Goal: Complete application form

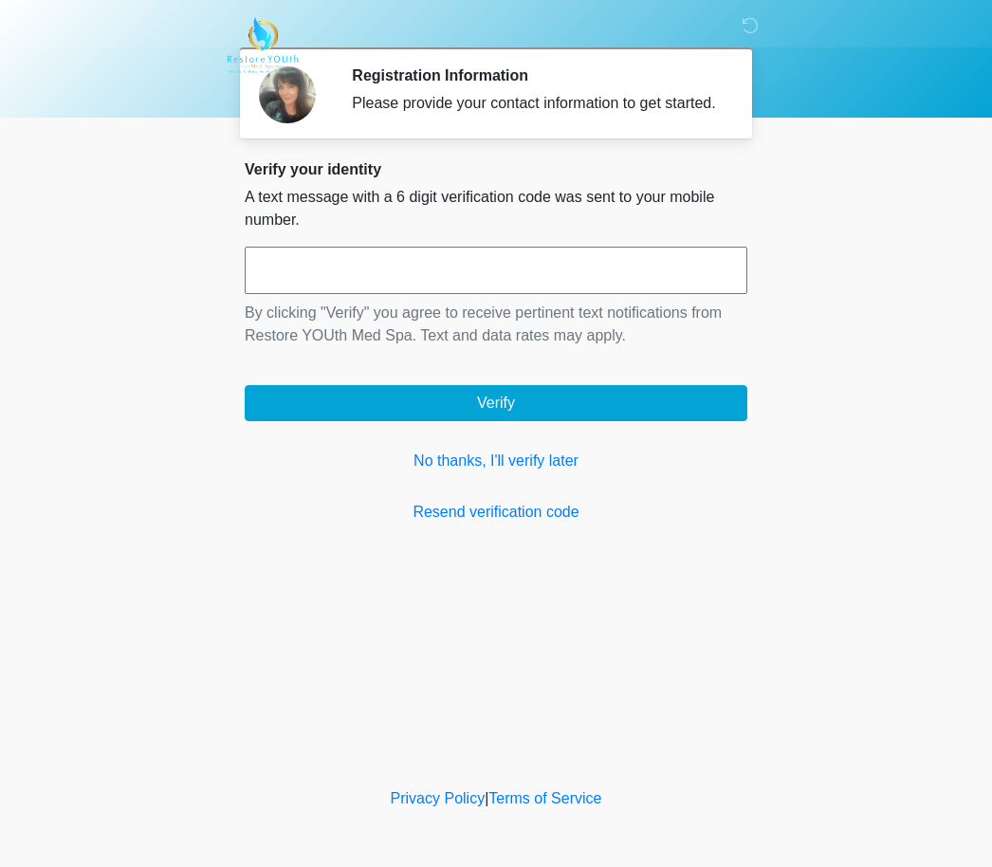
scroll to position [1, 0]
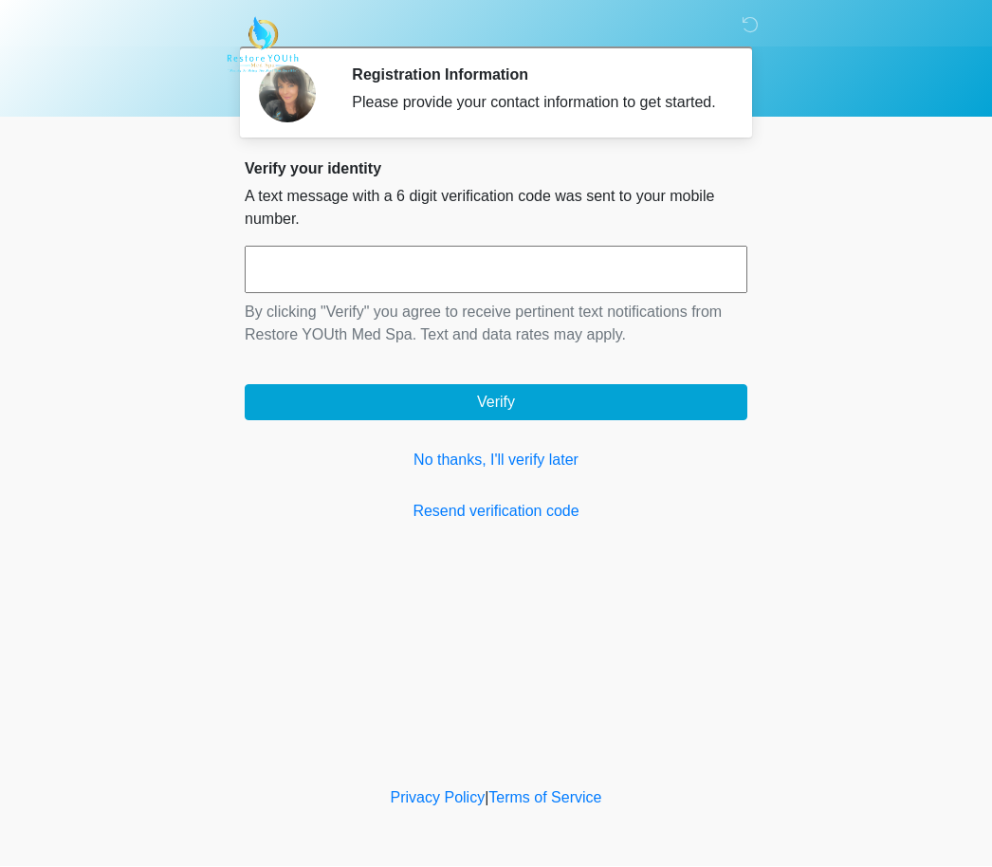
click at [607, 285] on input "text" at bounding box center [496, 270] width 503 height 47
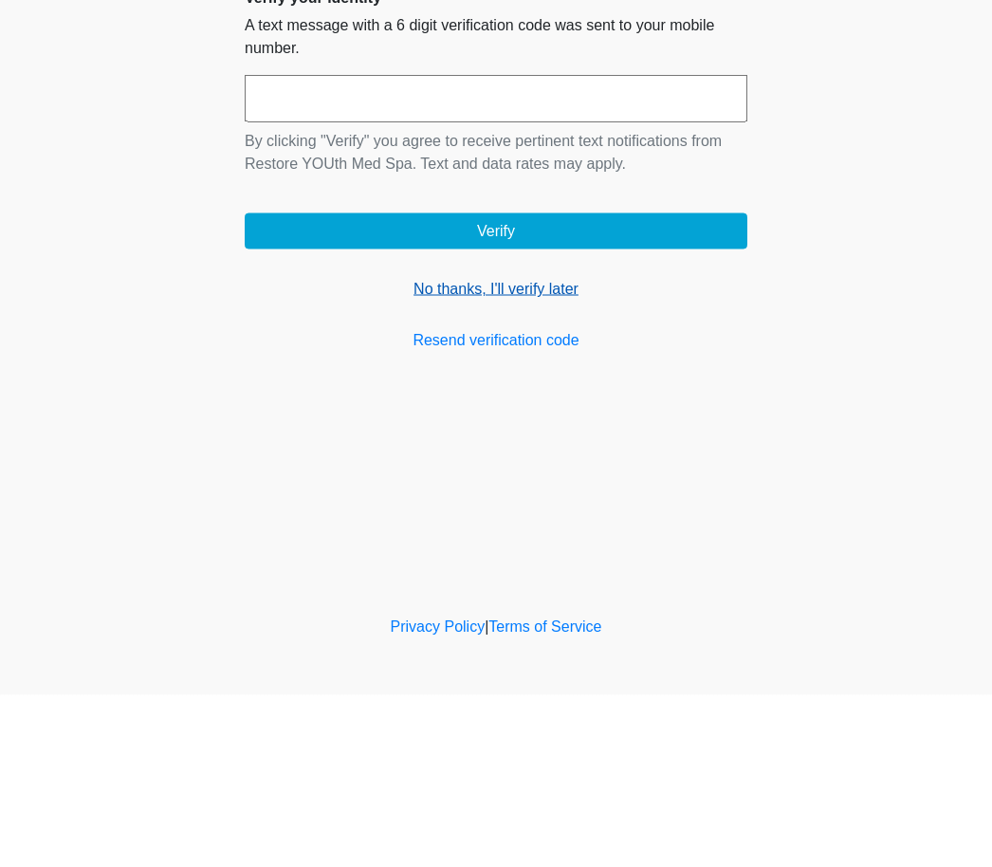
click at [484, 449] on link "No thanks, I'll verify later" at bounding box center [496, 460] width 503 height 23
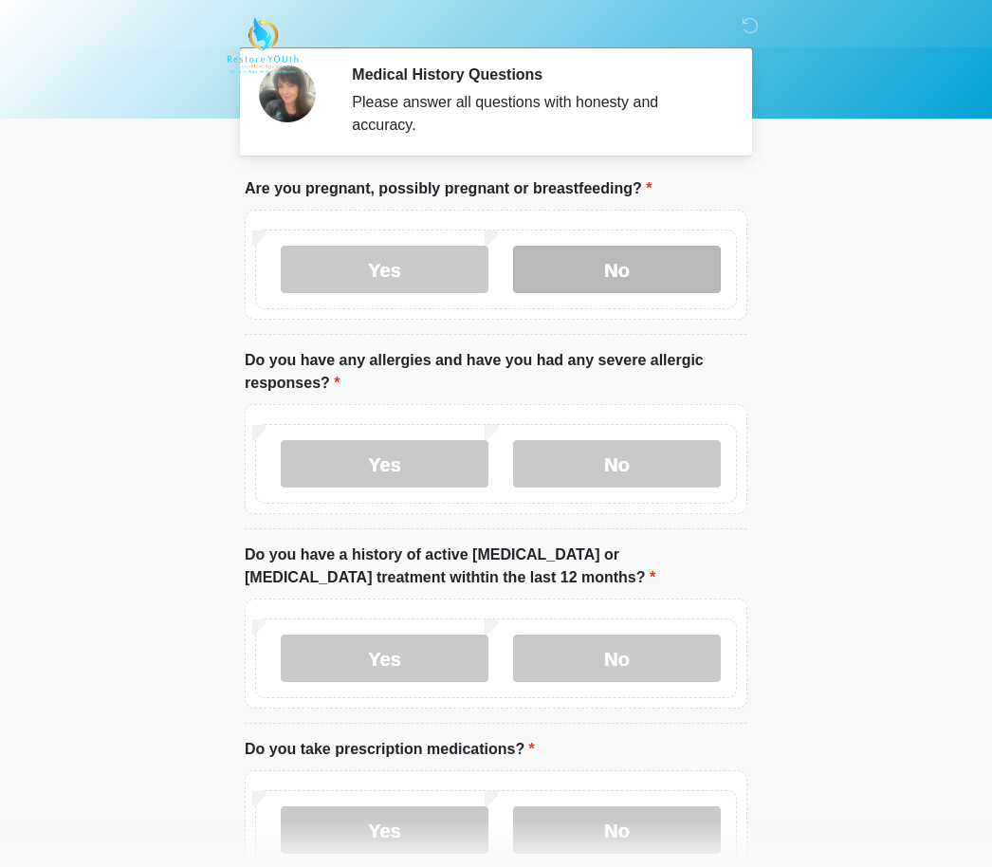
click at [600, 268] on label "No" at bounding box center [617, 269] width 208 height 47
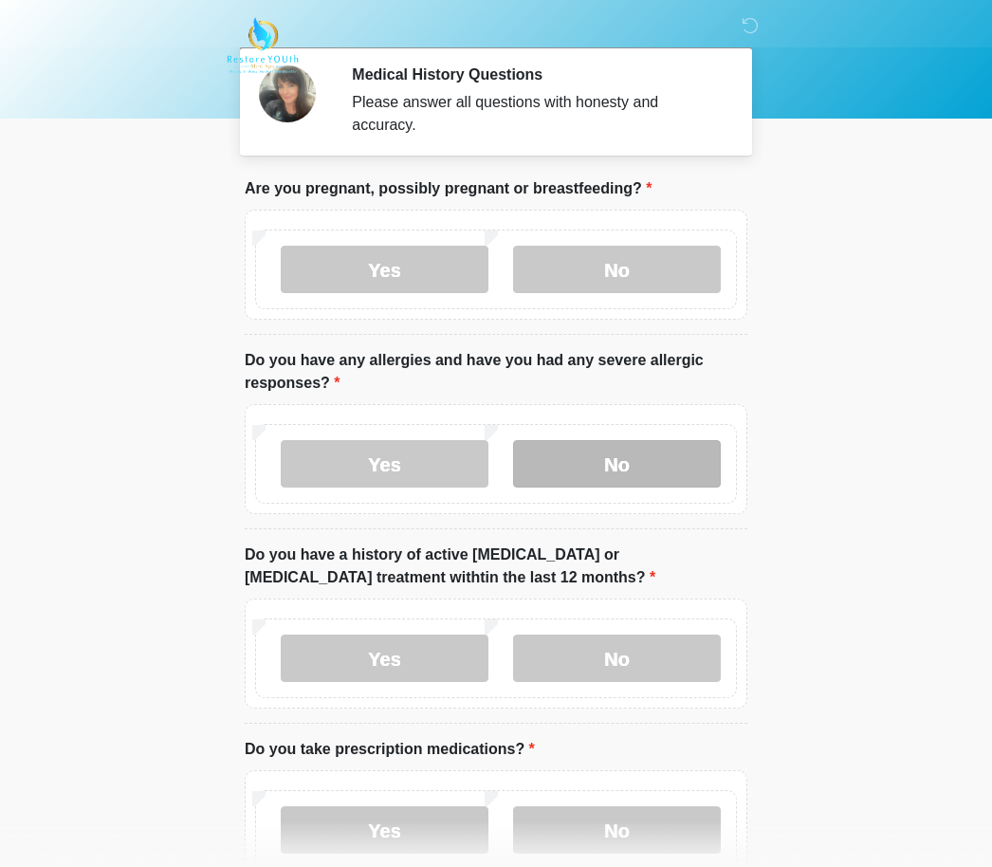
click at [682, 463] on label "No" at bounding box center [617, 463] width 208 height 47
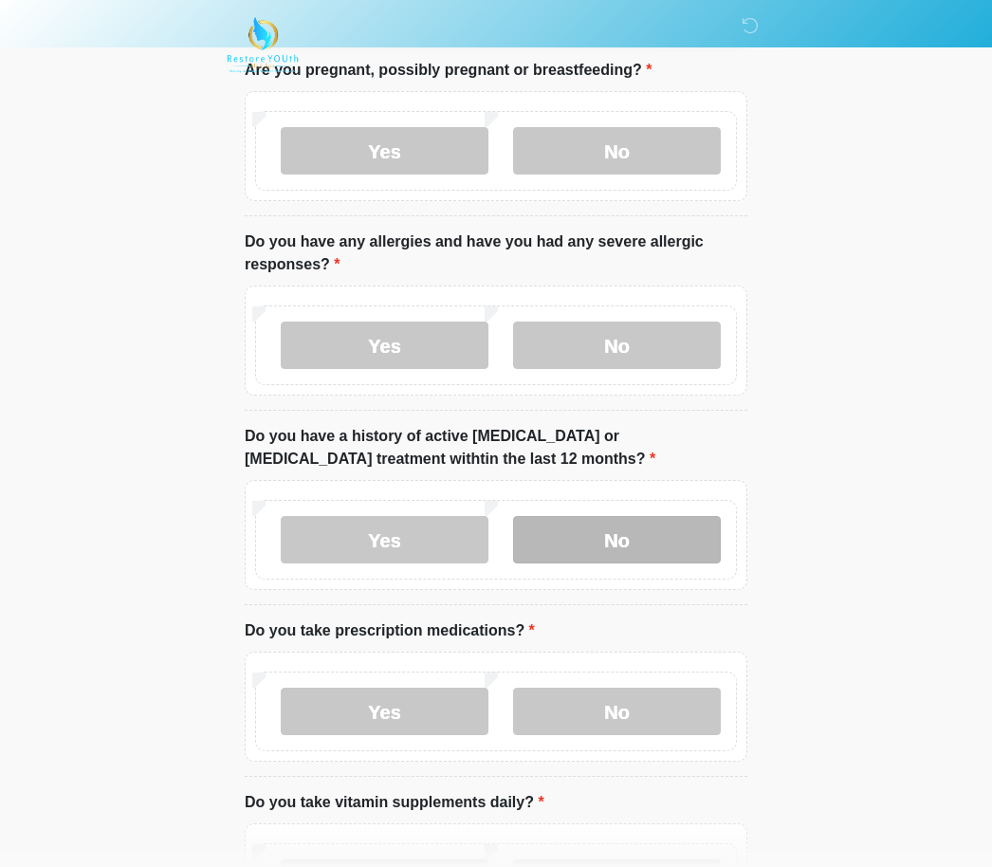
click at [643, 525] on label "No" at bounding box center [617, 540] width 208 height 47
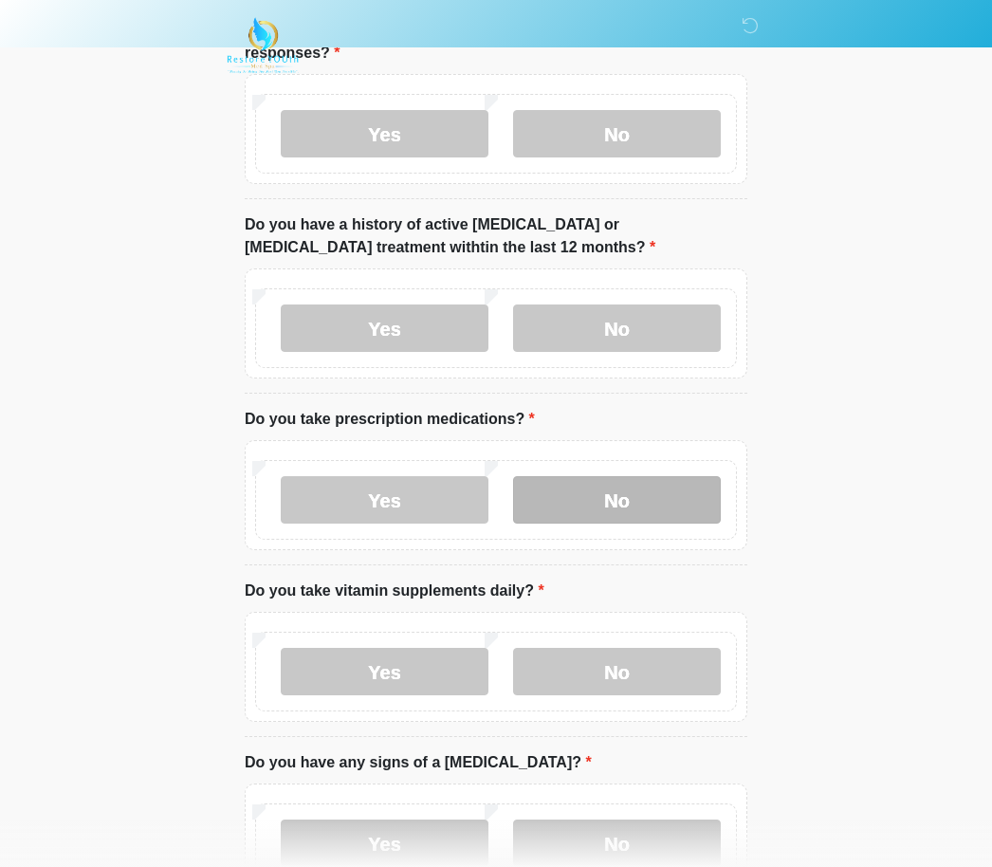
click at [692, 504] on label "No" at bounding box center [617, 499] width 208 height 47
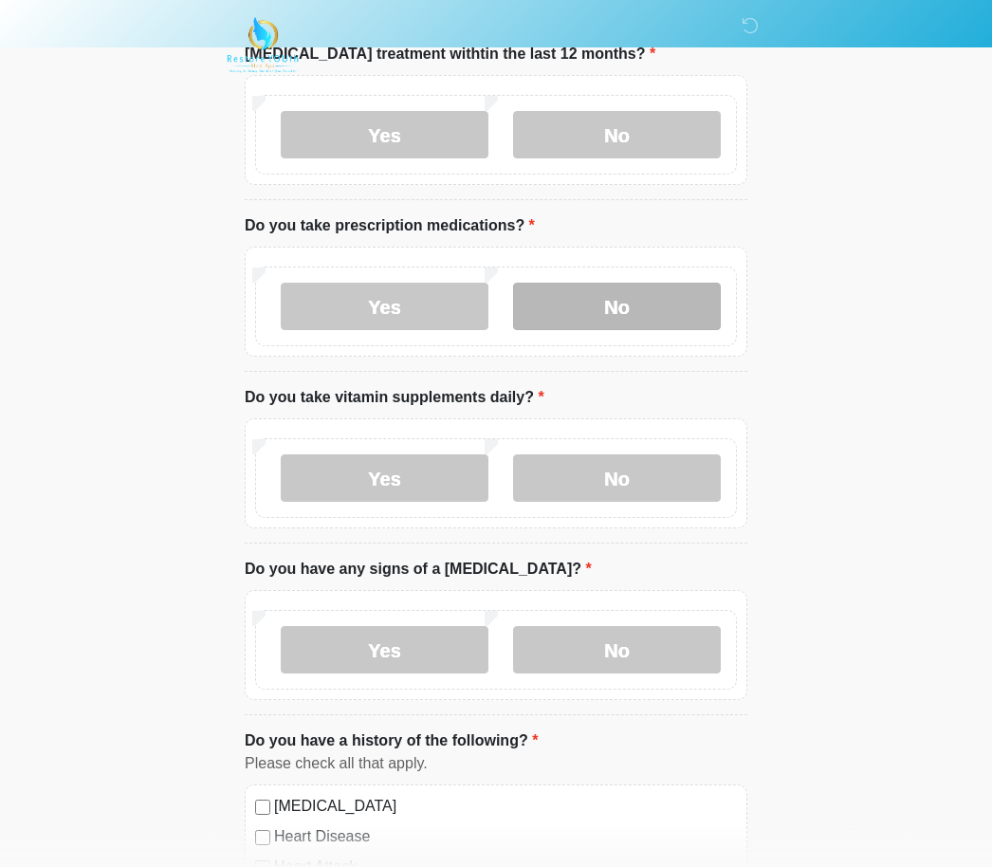
scroll to position [524, 0]
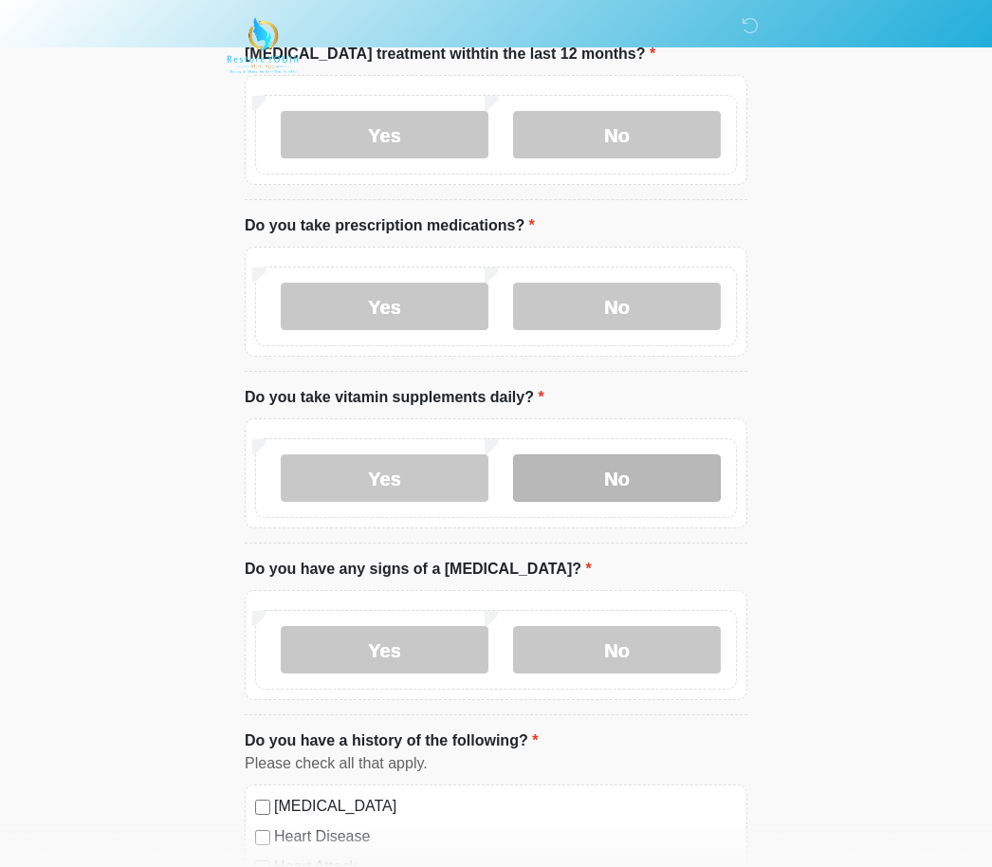
click at [667, 484] on label "No" at bounding box center [617, 477] width 208 height 47
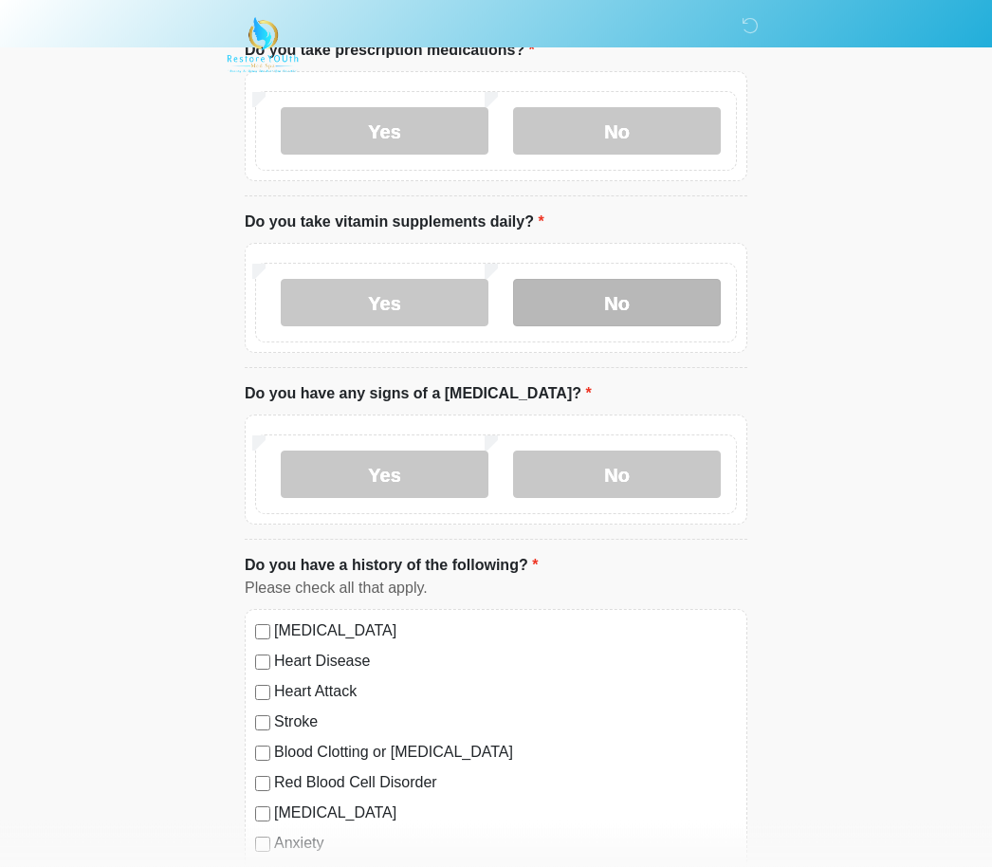
scroll to position [700, 0]
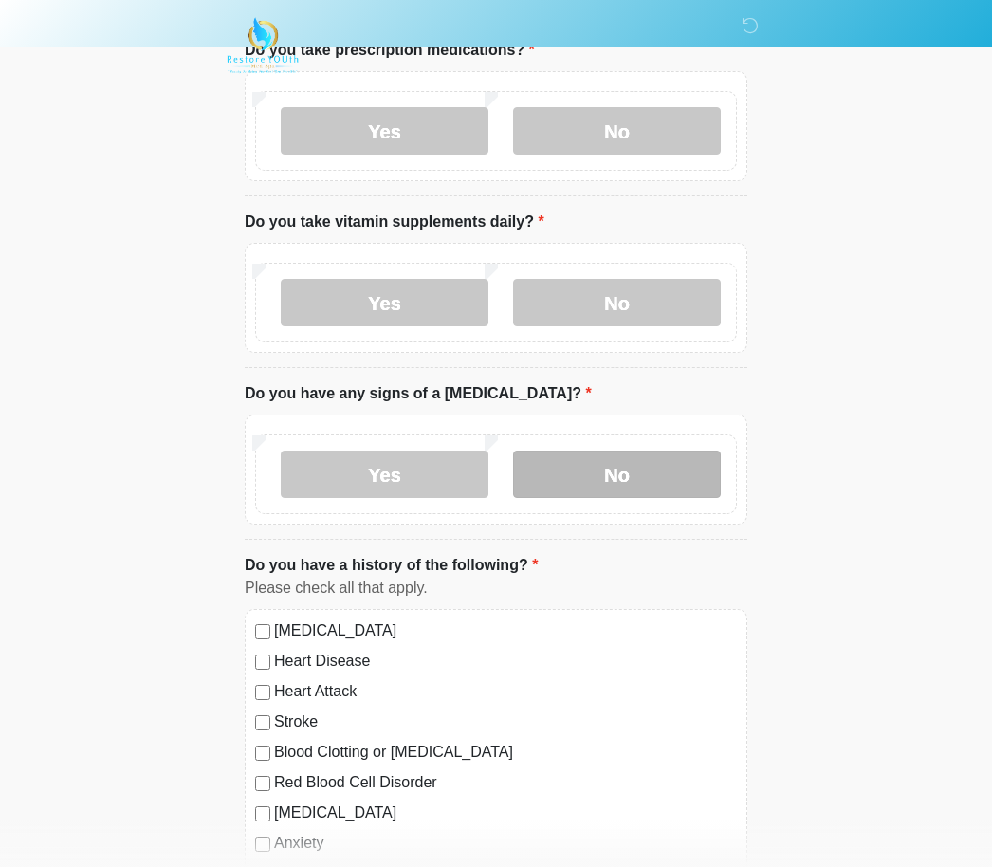
click at [679, 473] on label "No" at bounding box center [617, 473] width 208 height 47
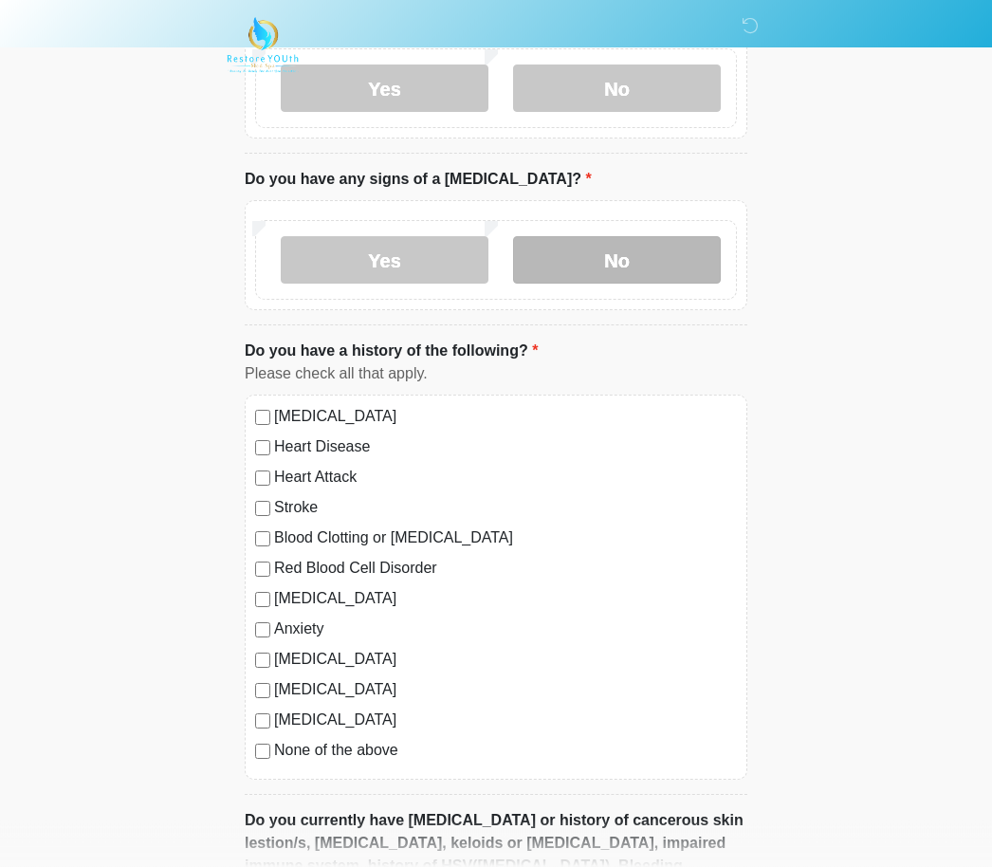
scroll to position [918, 0]
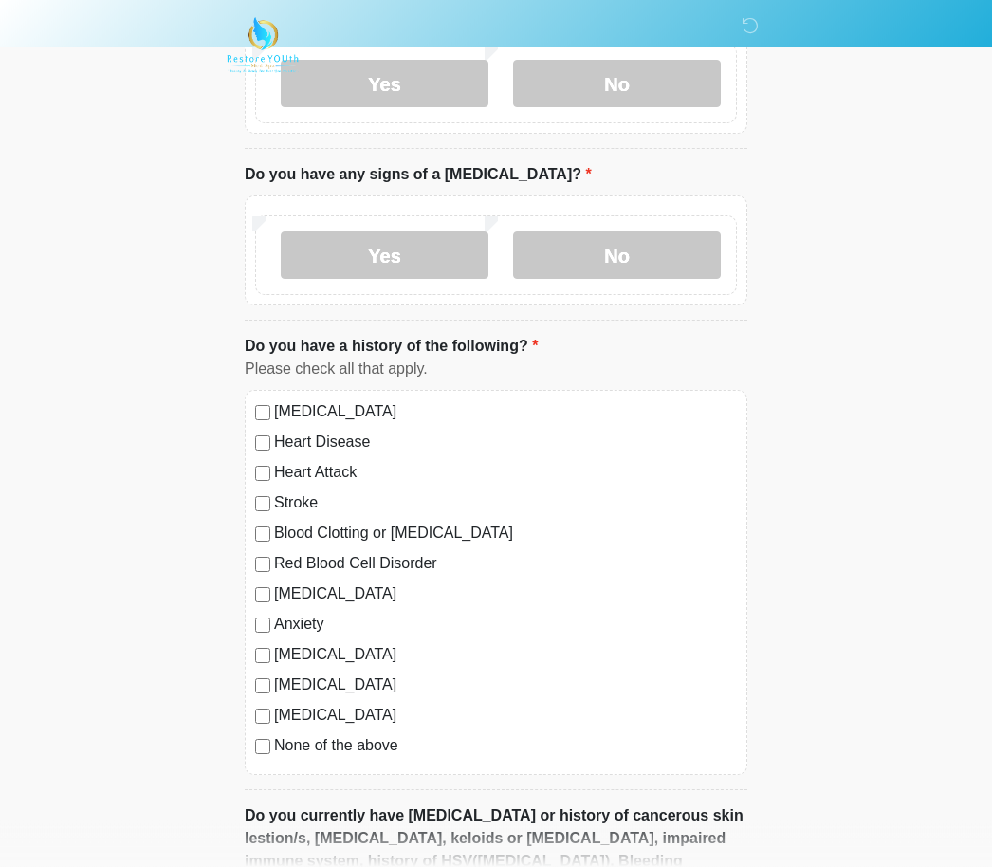
click at [393, 749] on label "None of the above" at bounding box center [505, 746] width 463 height 23
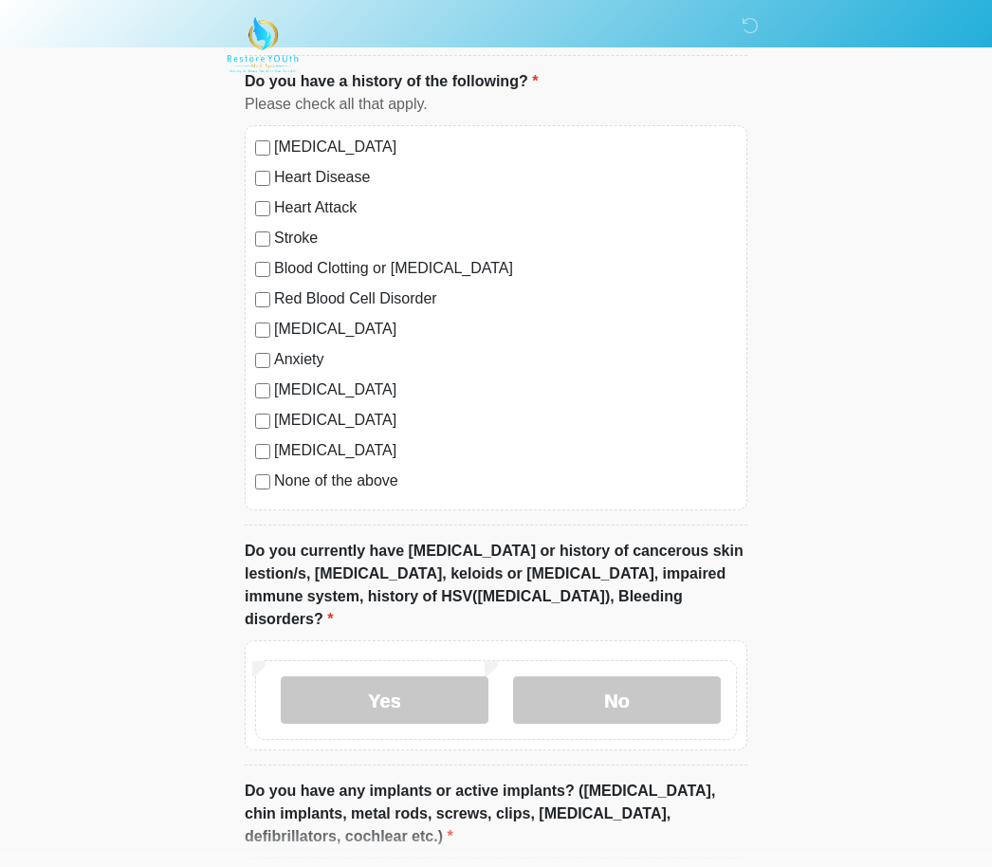
scroll to position [1183, 0]
click at [652, 676] on label "No" at bounding box center [617, 699] width 208 height 47
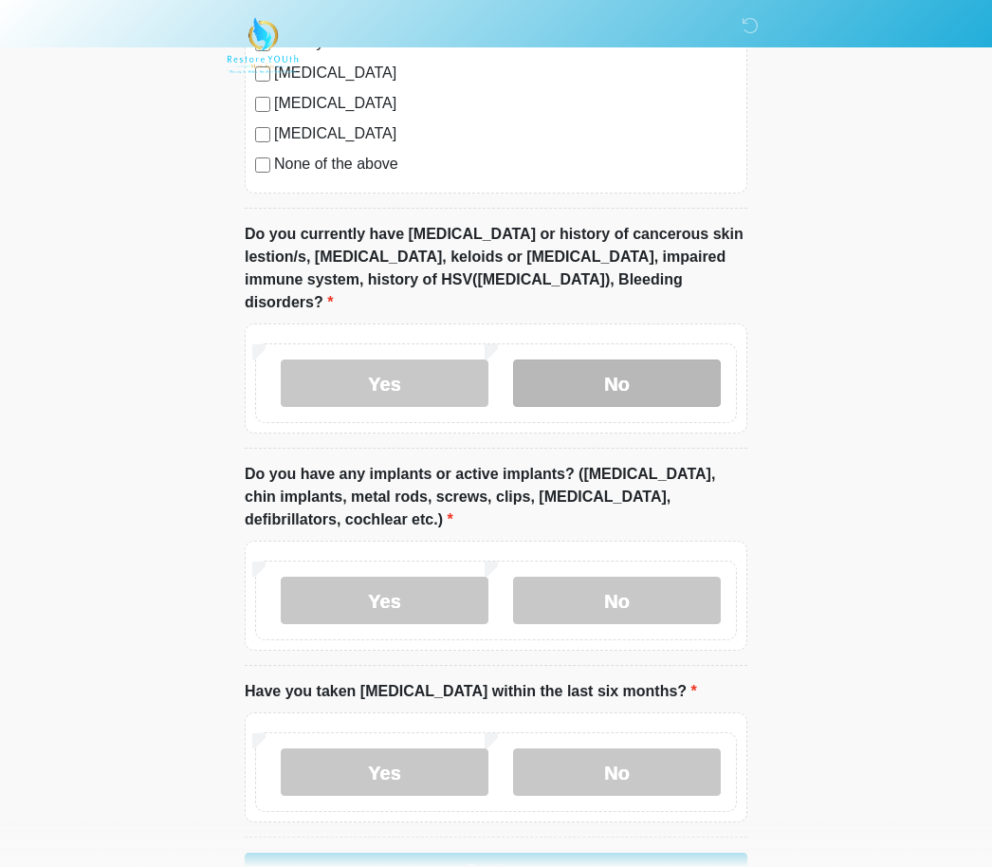
scroll to position [1534, 0]
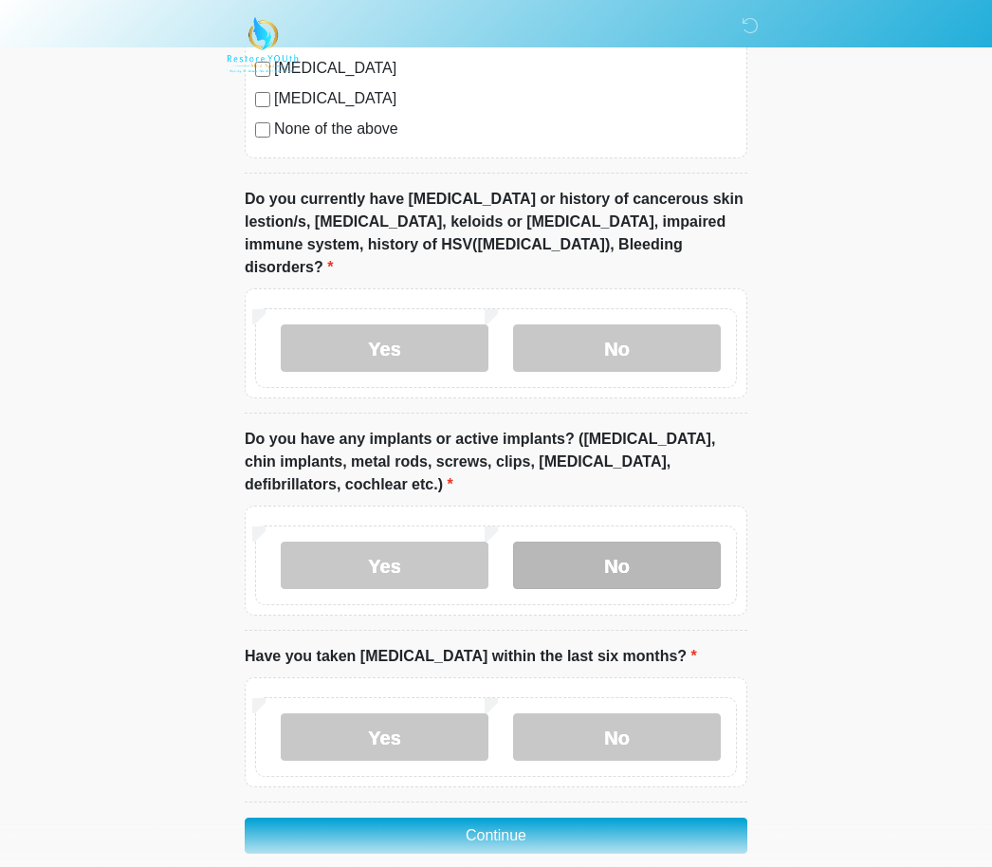
click at [653, 543] on label "No" at bounding box center [617, 565] width 208 height 47
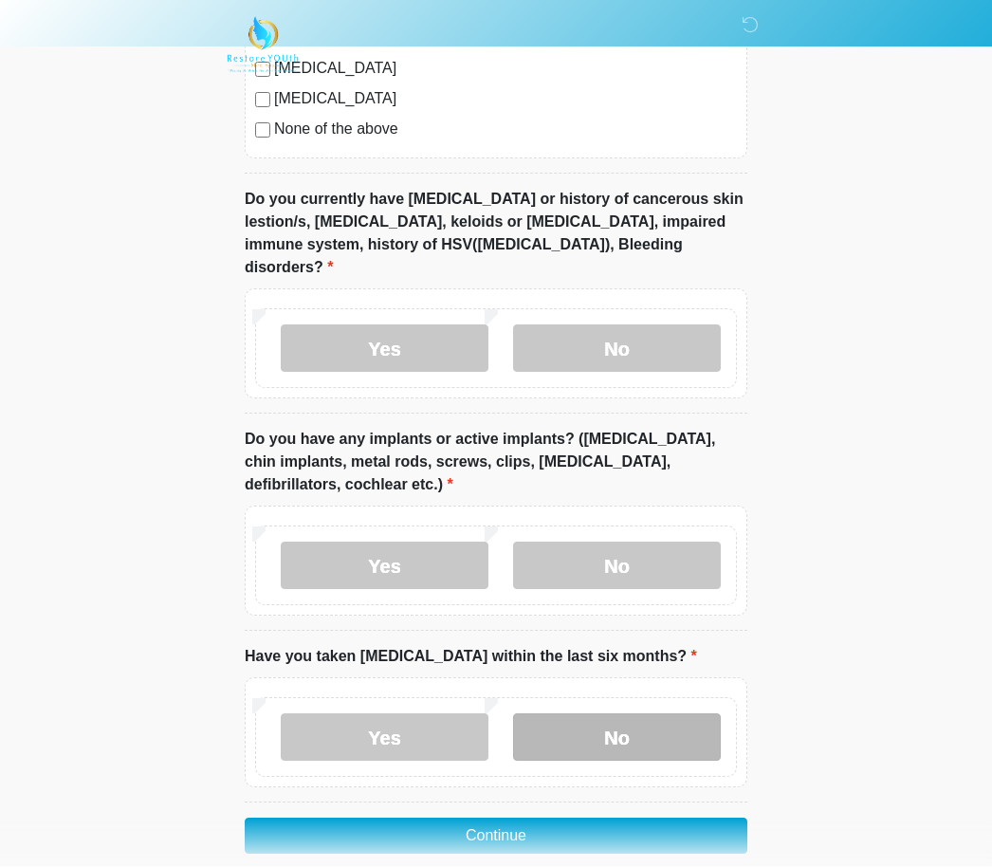
click at [632, 720] on label "No" at bounding box center [617, 737] width 208 height 47
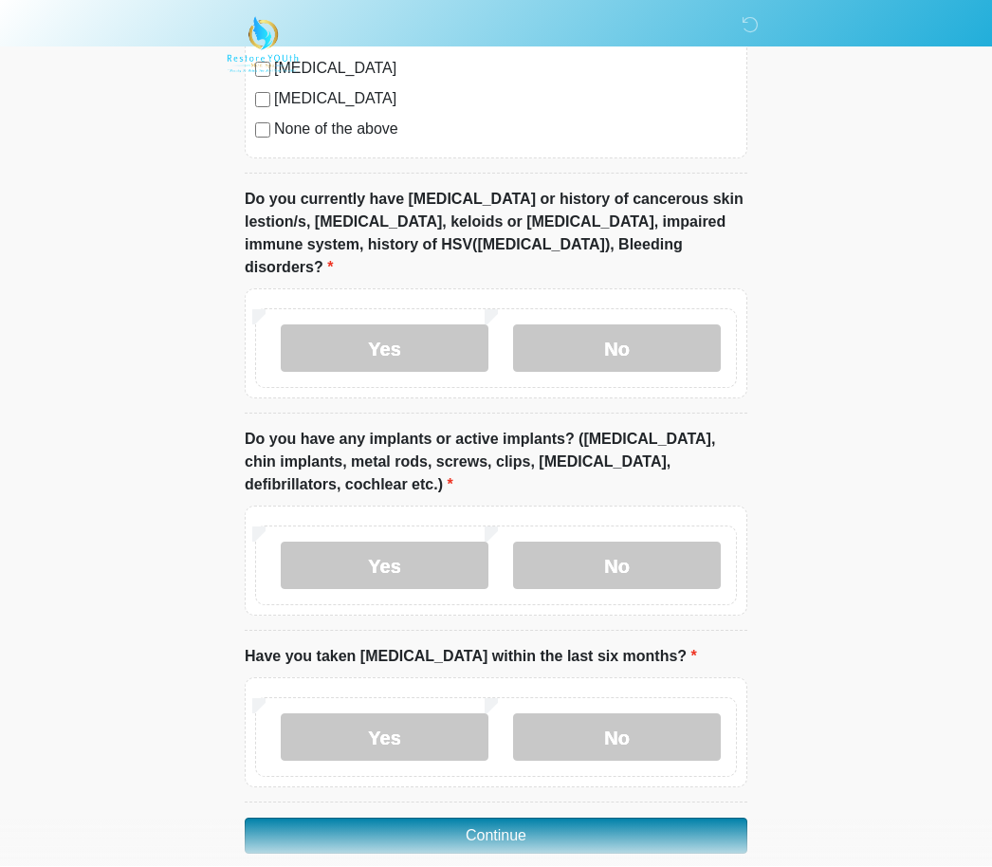
click at [657, 818] on button "Continue" at bounding box center [496, 836] width 503 height 36
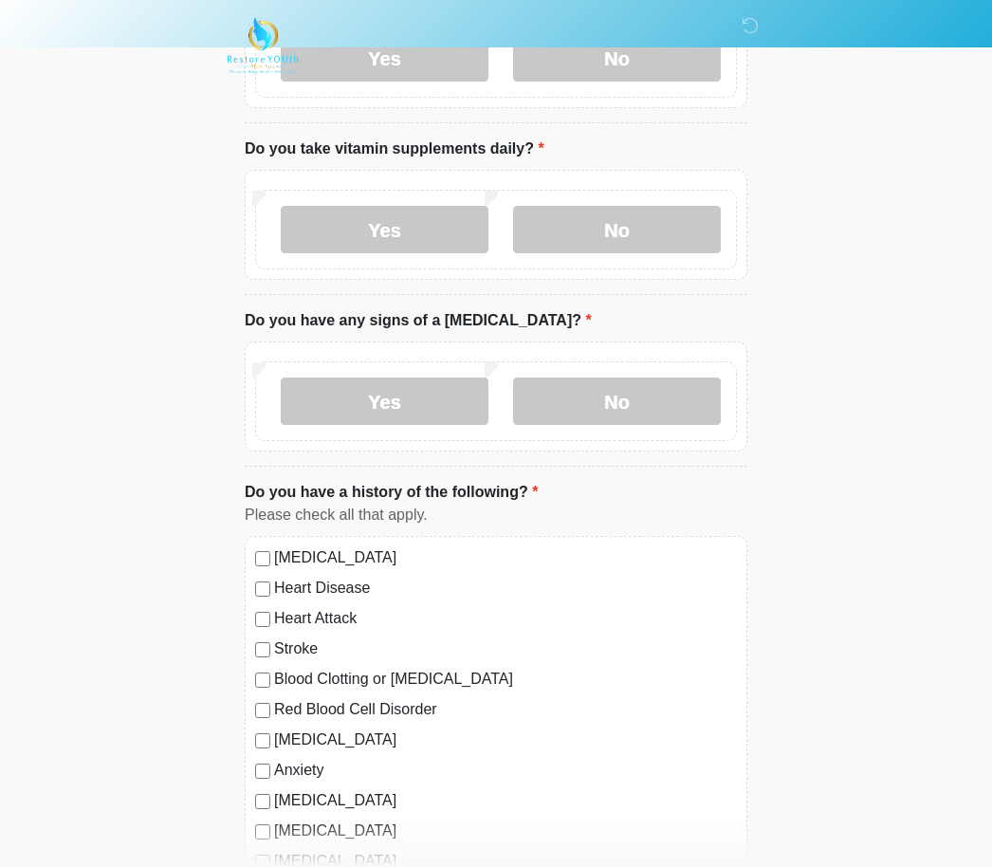
scroll to position [0, 0]
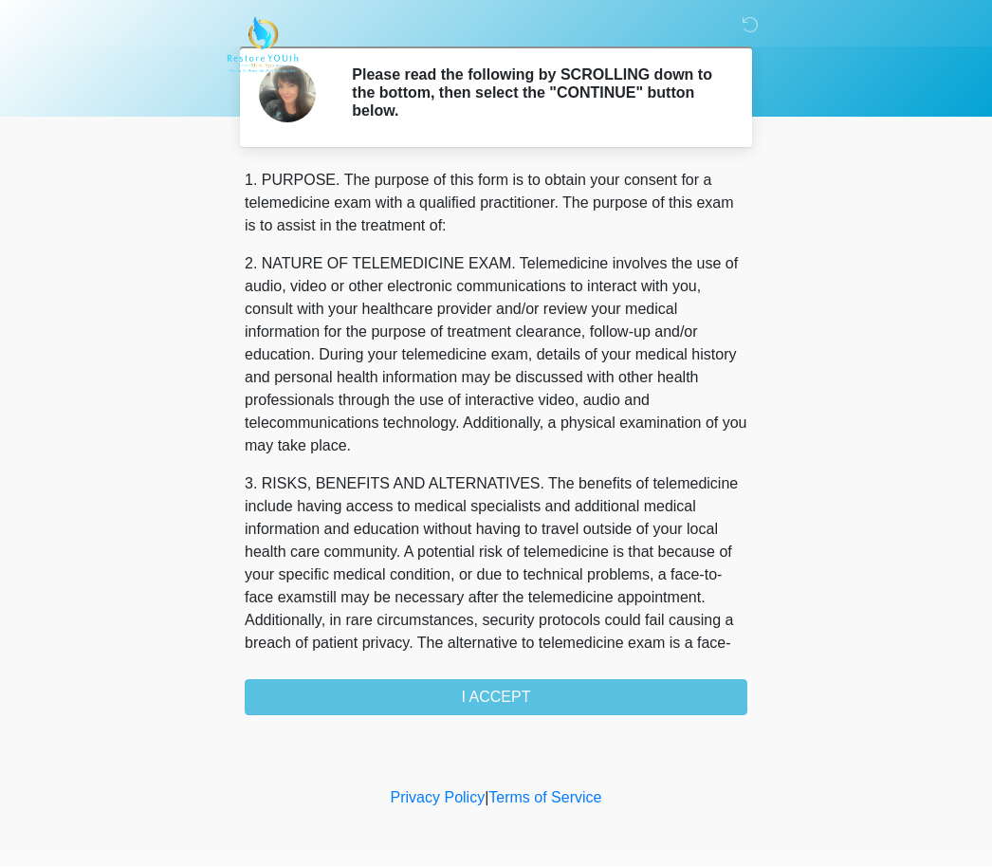
click at [677, 684] on div "1. PURPOSE. The purpose of this form is to obtain your consent for a telemedici…" at bounding box center [496, 443] width 503 height 546
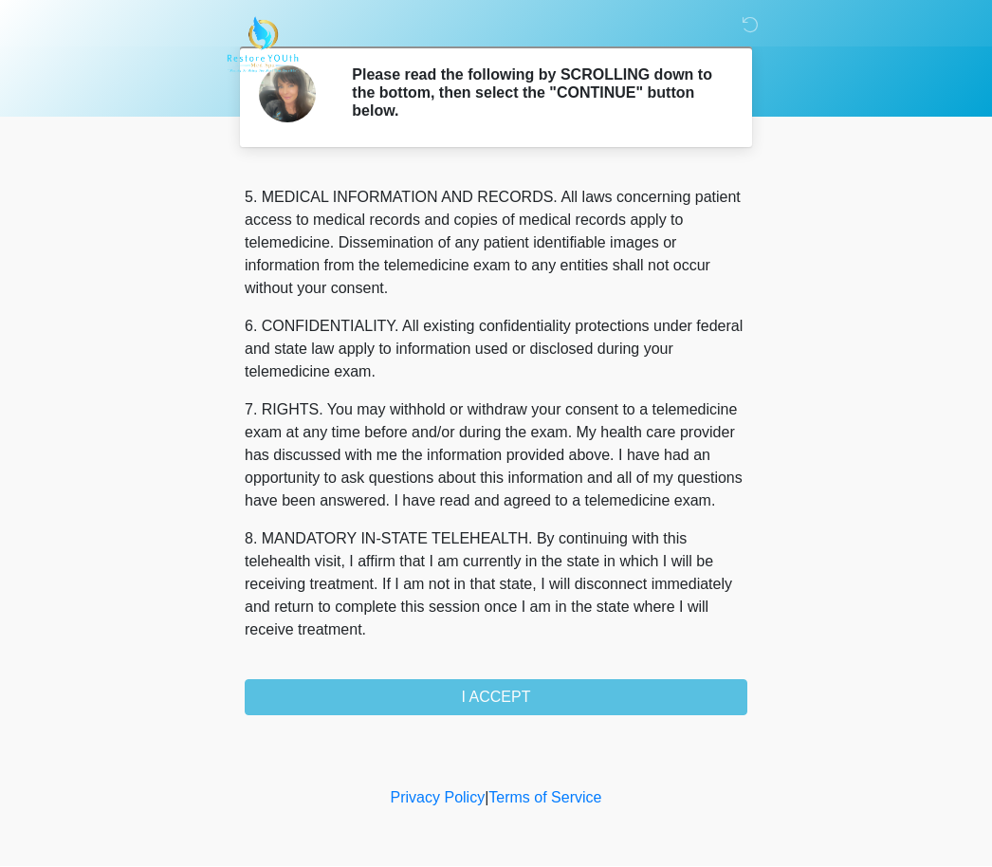
scroll to position [613, 0]
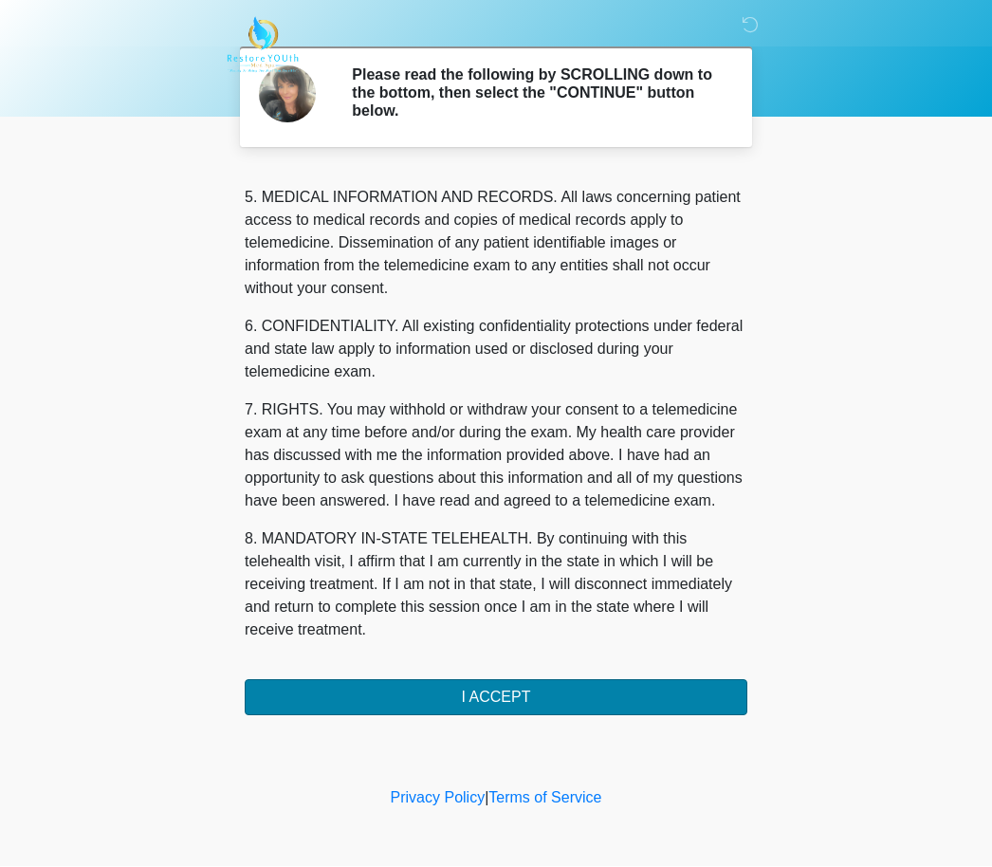
click at [528, 693] on button "I ACCEPT" at bounding box center [496, 698] width 503 height 36
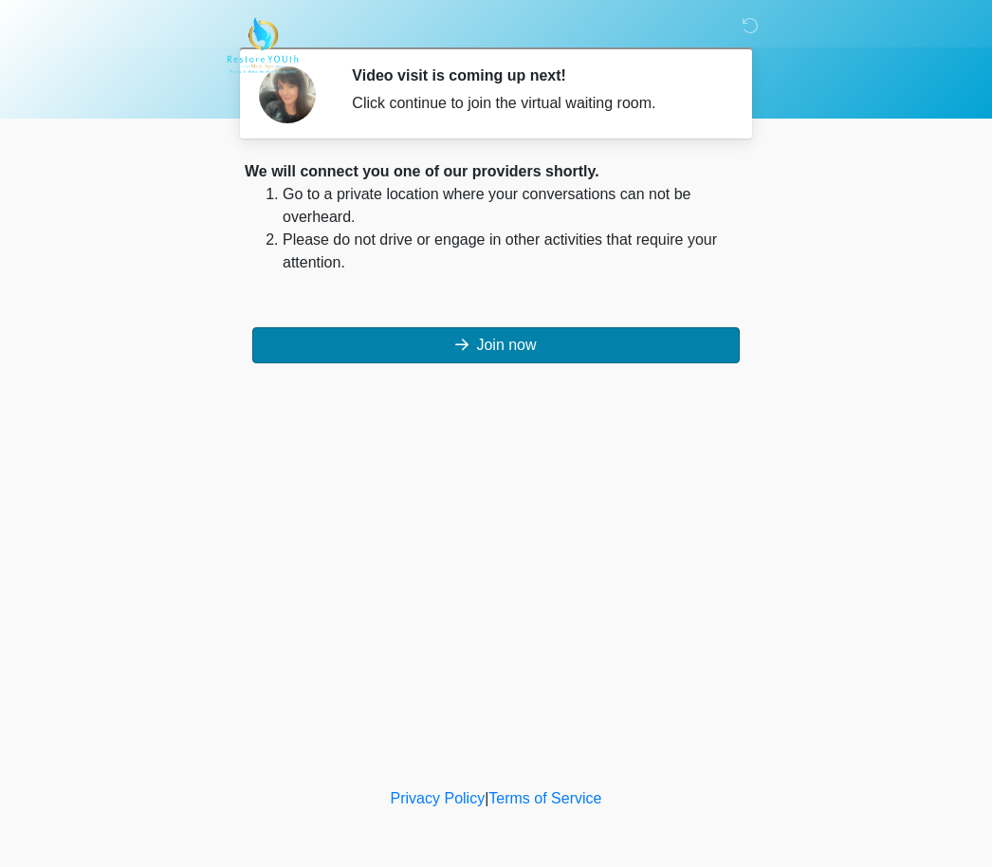
click at [519, 349] on button "Join now" at bounding box center [495, 345] width 487 height 36
